Goal: Transaction & Acquisition: Purchase product/service

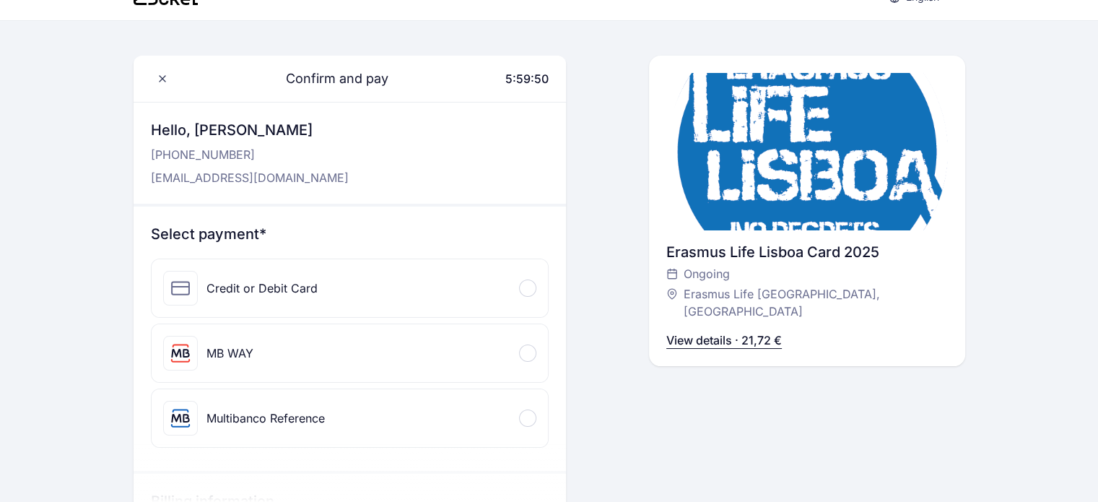
scroll to position [21, 0]
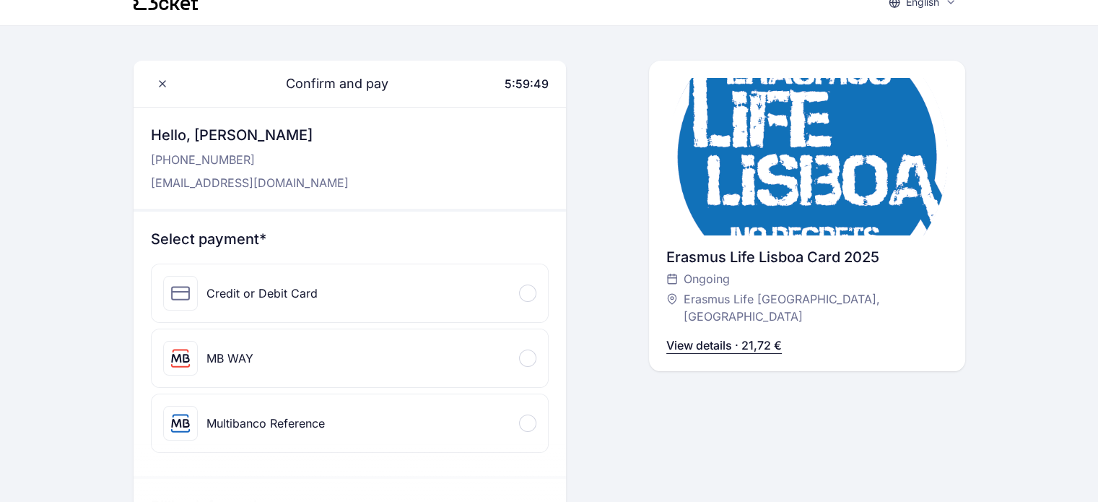
click at [490, 305] on div "Credit or Debit Card" at bounding box center [350, 293] width 396 height 58
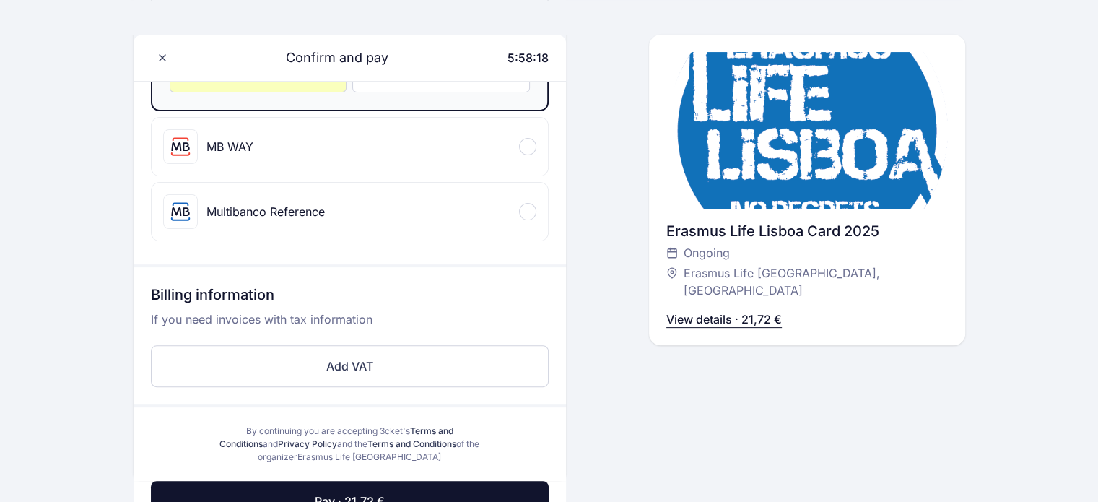
scroll to position [388, 0]
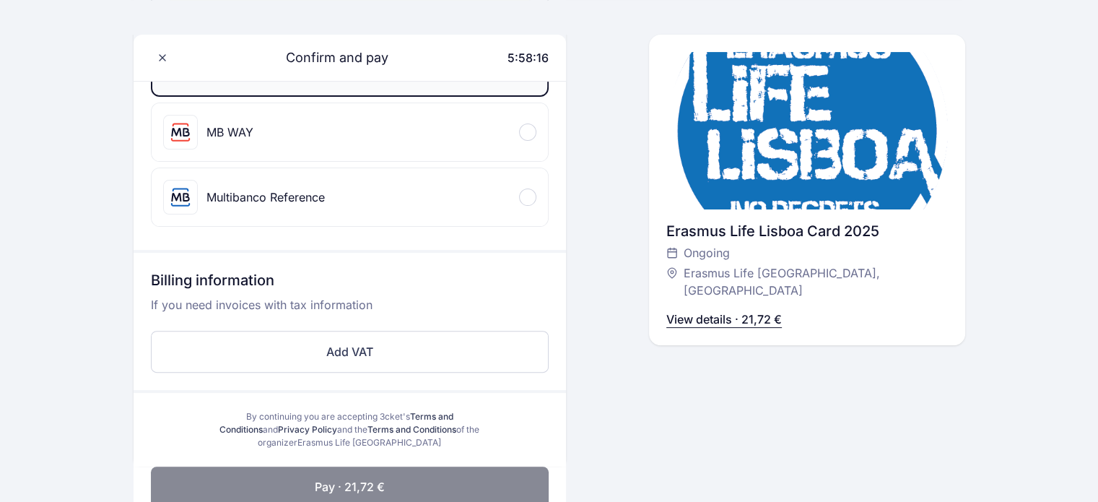
click at [394, 479] on button "Pay · 21,72 €" at bounding box center [350, 486] width 398 height 40
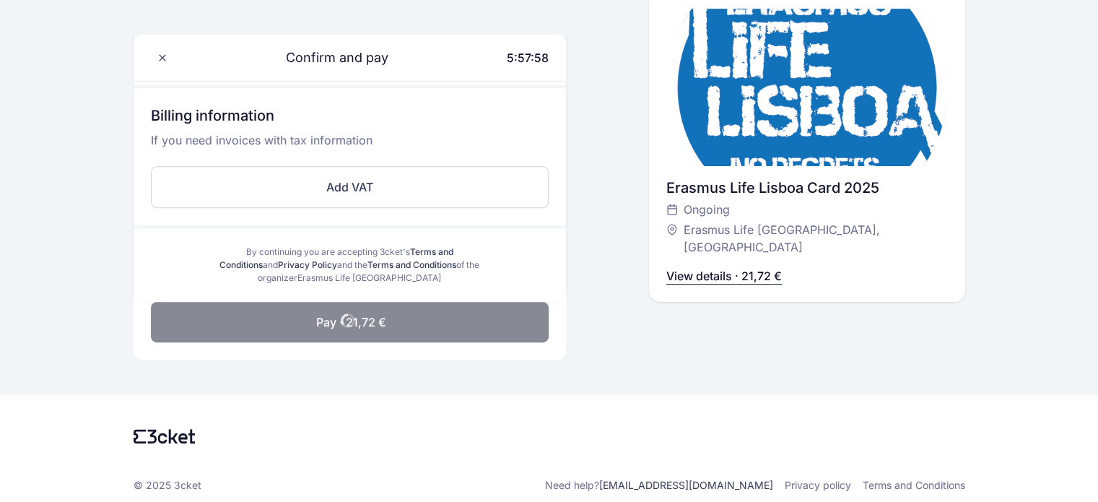
scroll to position [559, 0]
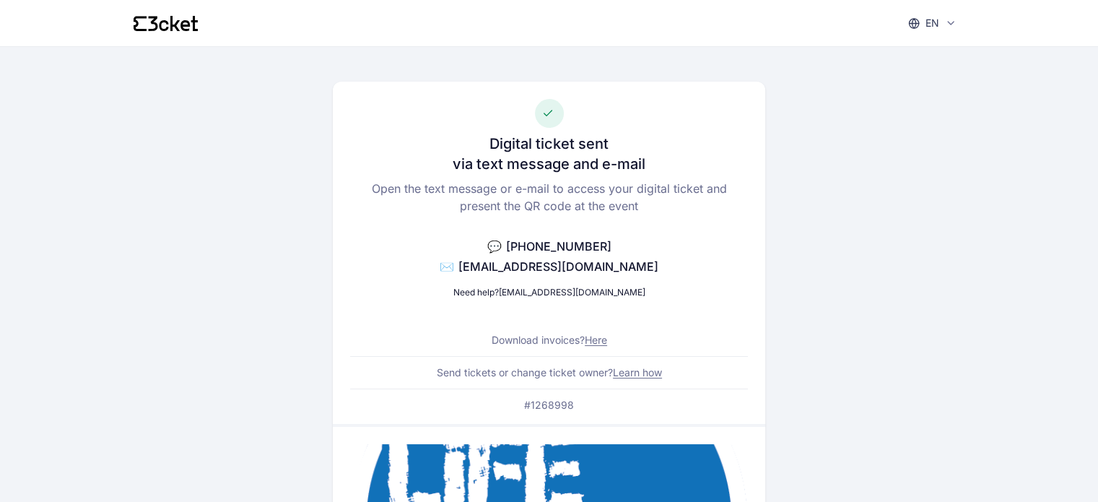
drag, startPoint x: 157, startPoint y: 12, endPoint x: 166, endPoint y: 22, distance: 13.8
click at [166, 22] on div "en English Português Català Español Français" at bounding box center [550, 23] width 832 height 46
click at [166, 22] on icon at bounding box center [163, 24] width 9 height 11
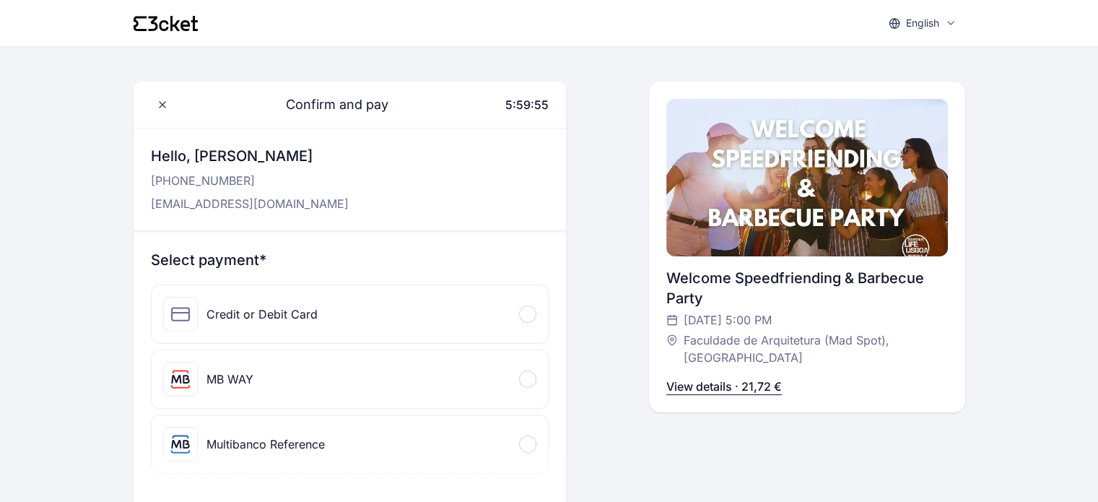
click at [488, 313] on div "Credit or Debit Card" at bounding box center [350, 314] width 396 height 58
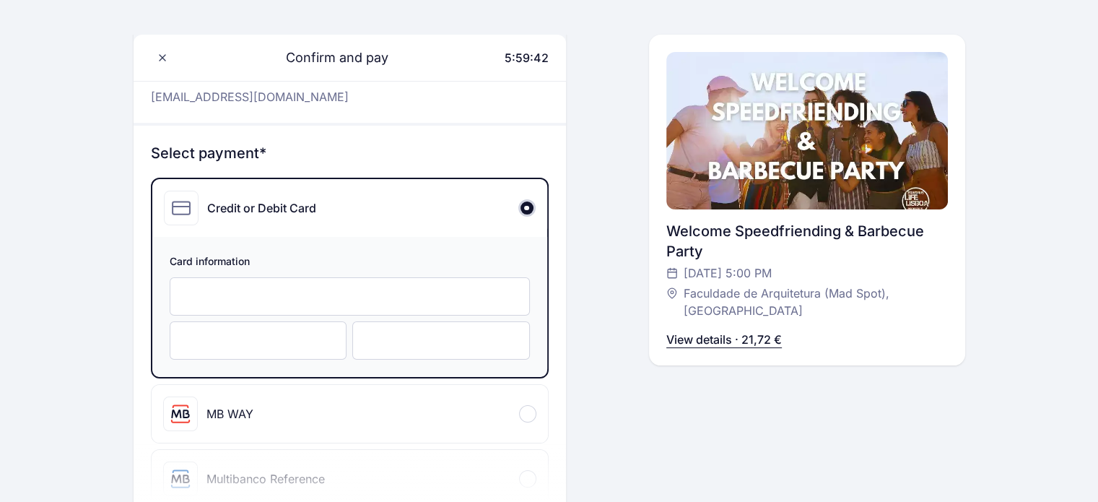
scroll to position [106, 0]
click at [488, 313] on div at bounding box center [350, 297] width 360 height 38
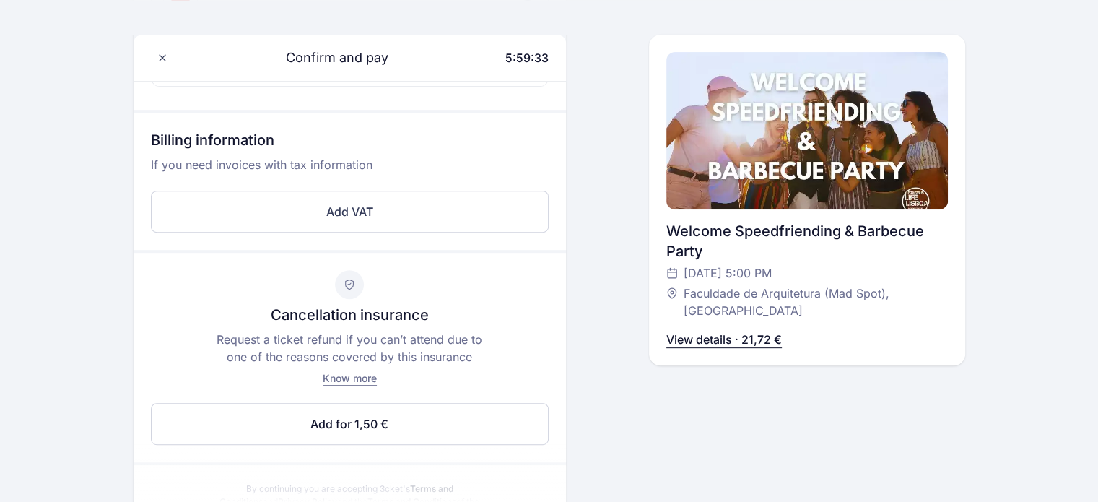
scroll to position [771, 0]
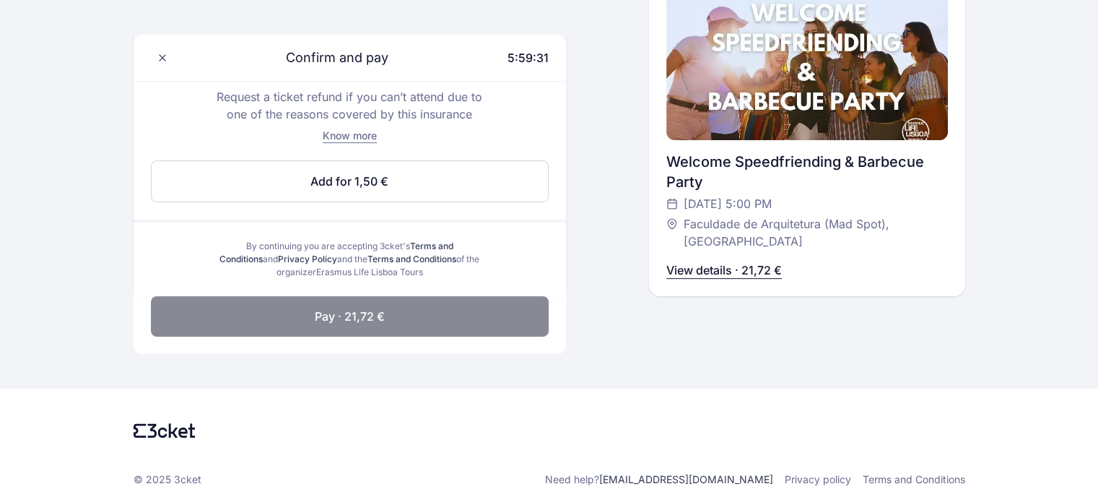
click at [404, 314] on button "Pay · 21,72 €" at bounding box center [350, 316] width 398 height 40
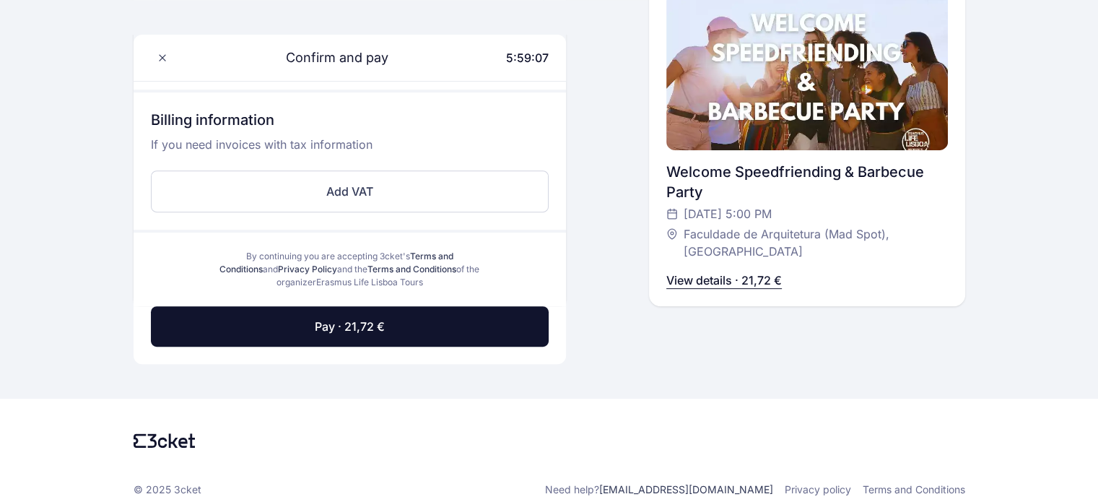
scroll to position [559, 0]
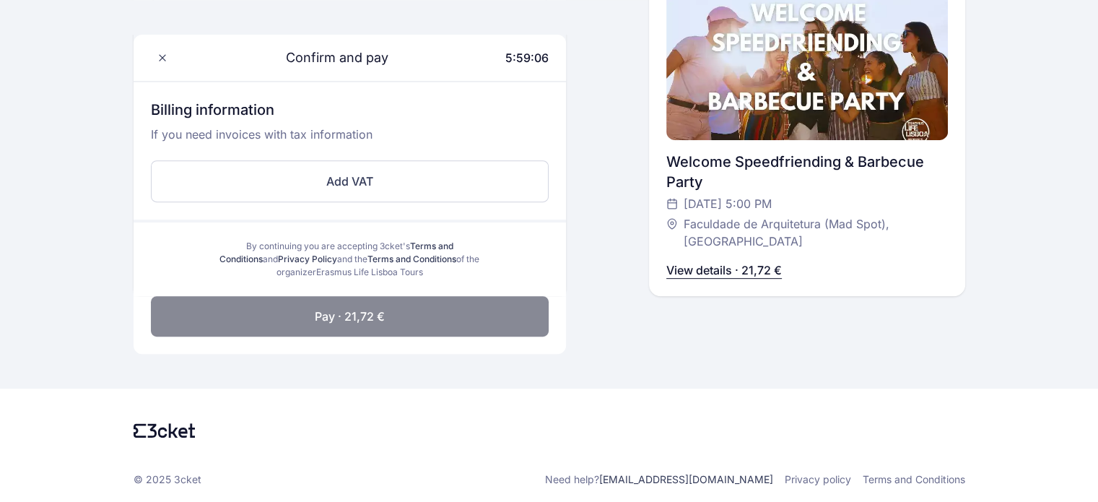
click at [413, 324] on button "Pay · 21,72 €" at bounding box center [350, 316] width 398 height 40
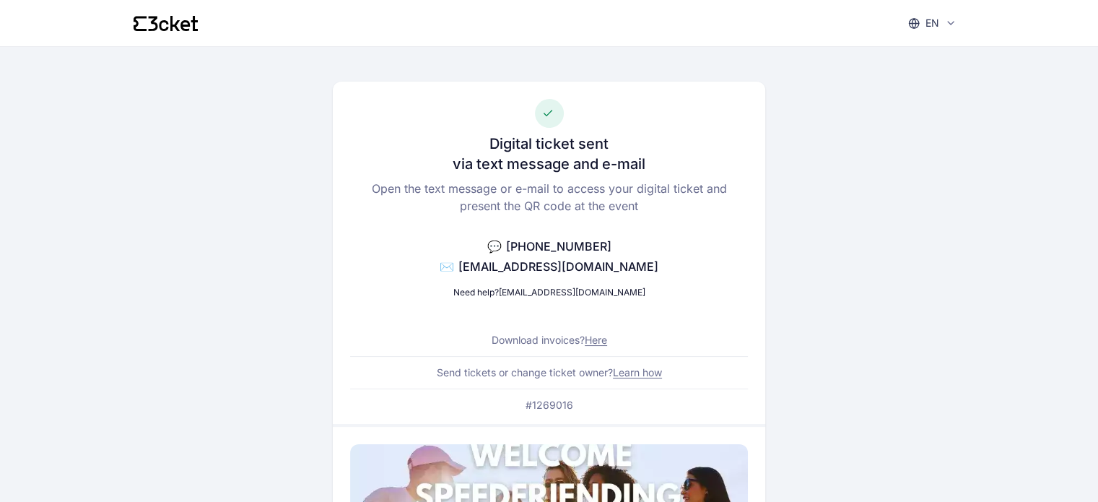
click at [401, 327] on div "Digital ticket sent via text message and e-mail Open the text message or e-mail…" at bounding box center [549, 253] width 432 height 342
